Goal: Transaction & Acquisition: Subscribe to service/newsletter

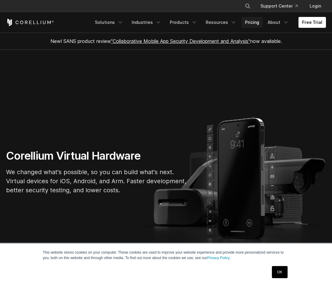
click at [257, 22] on link "Pricing" at bounding box center [251, 22] width 21 height 11
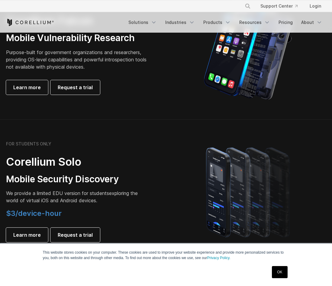
scroll to position [432, 0]
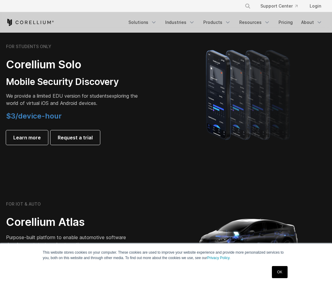
click at [275, 273] on link "OK" at bounding box center [279, 272] width 15 height 12
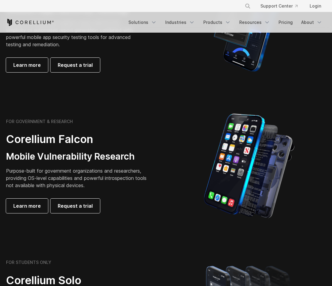
scroll to position [92, 0]
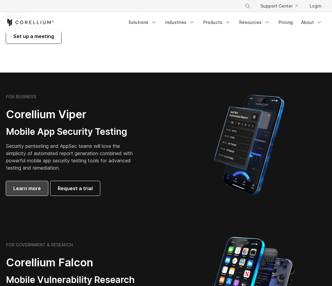
click at [30, 188] on span "Learn more" at bounding box center [26, 188] width 27 height 7
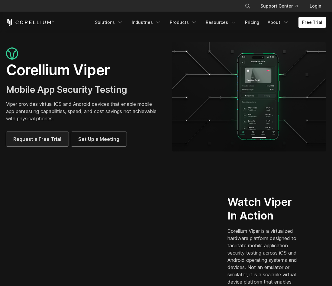
click at [40, 142] on span "Request a Free Trial" at bounding box center [37, 138] width 48 height 7
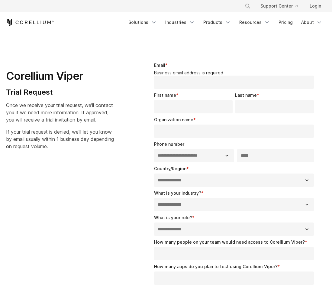
select select "**"
